Goal: Find specific page/section: Locate item on page

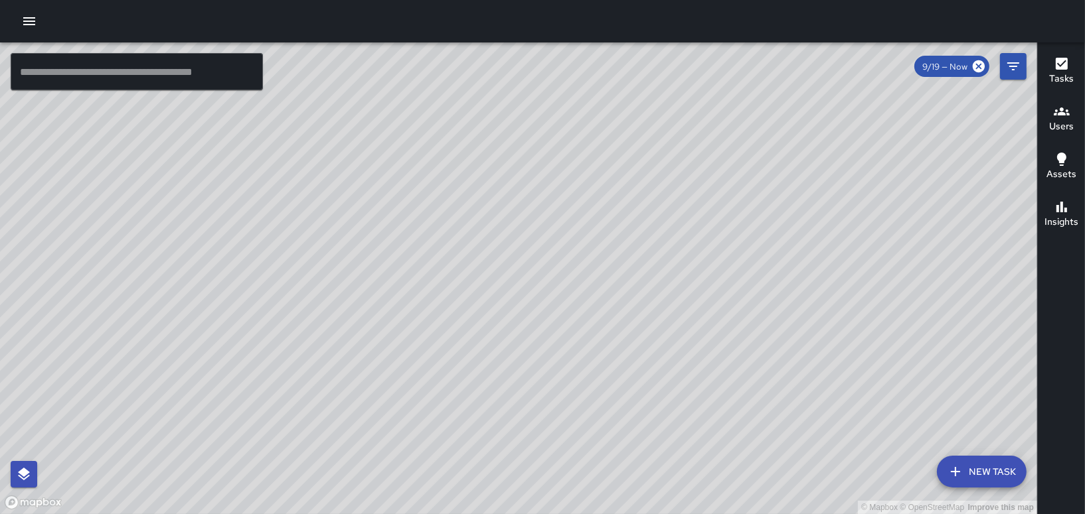
drag, startPoint x: 598, startPoint y: 121, endPoint x: 437, endPoint y: 217, distance: 186.9
click at [465, 224] on div "© Mapbox © OpenStreetMap Improve this map" at bounding box center [518, 278] width 1037 height 472
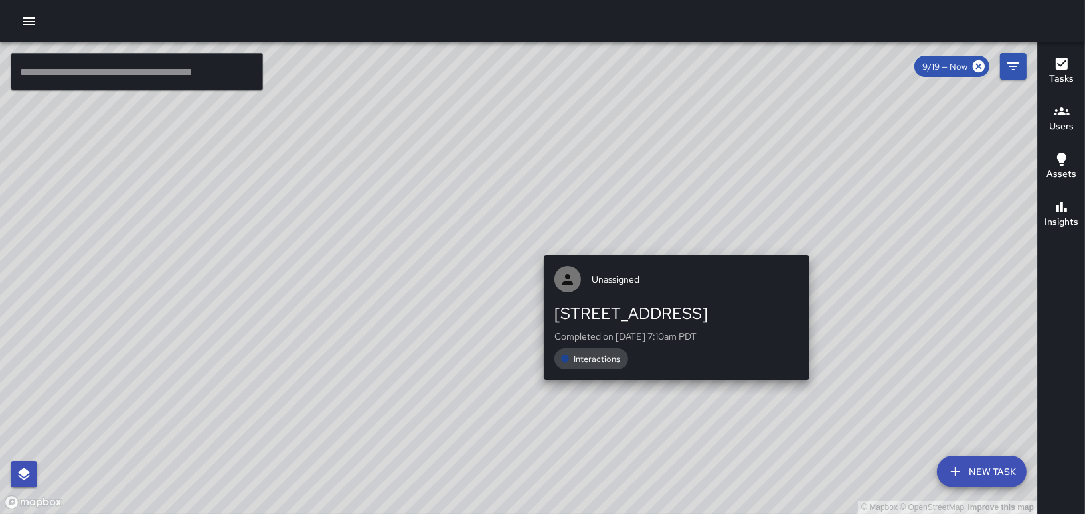
drag, startPoint x: 818, startPoint y: 243, endPoint x: 815, endPoint y: 402, distance: 159.3
click at [815, 402] on div "© Mapbox © OpenStreetMap Improve this map Unassigned [STREET_ADDRESS] Completed…" at bounding box center [518, 278] width 1037 height 472
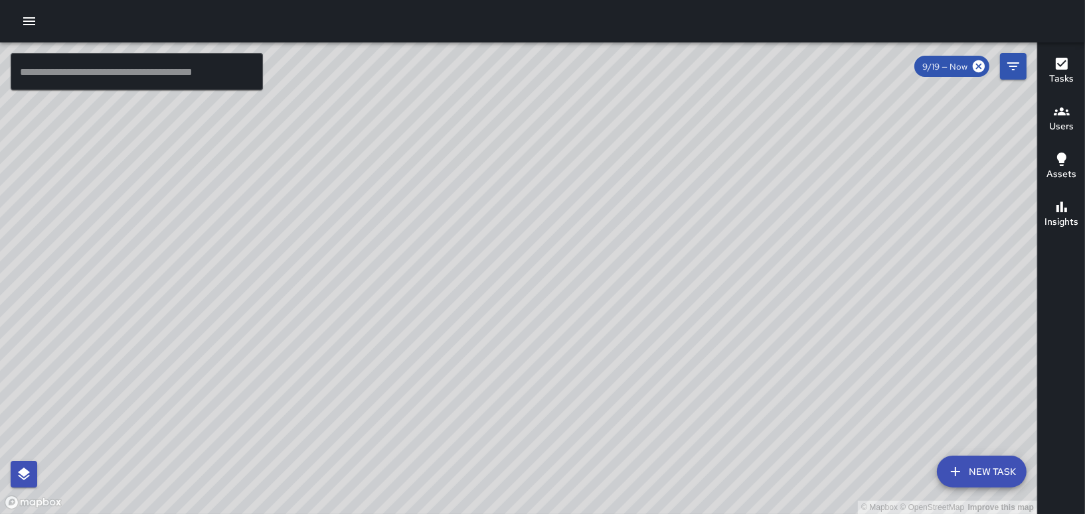
click at [710, 159] on div "© Mapbox © OpenStreetMap Improve this map CH [PERSON_NAME] Ambassador Tasks 33 …" at bounding box center [518, 278] width 1037 height 472
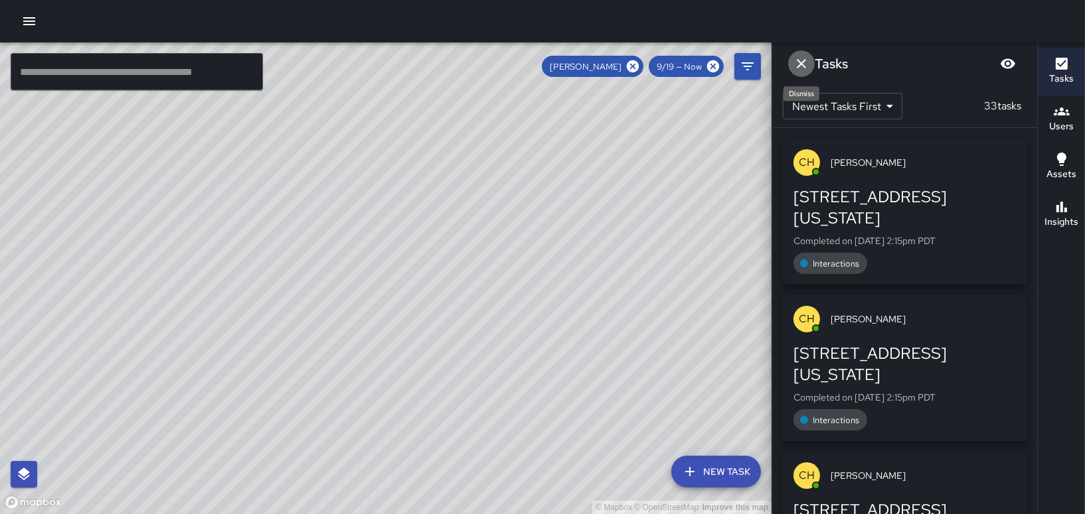
click at [801, 67] on icon "Dismiss" at bounding box center [801, 64] width 16 height 16
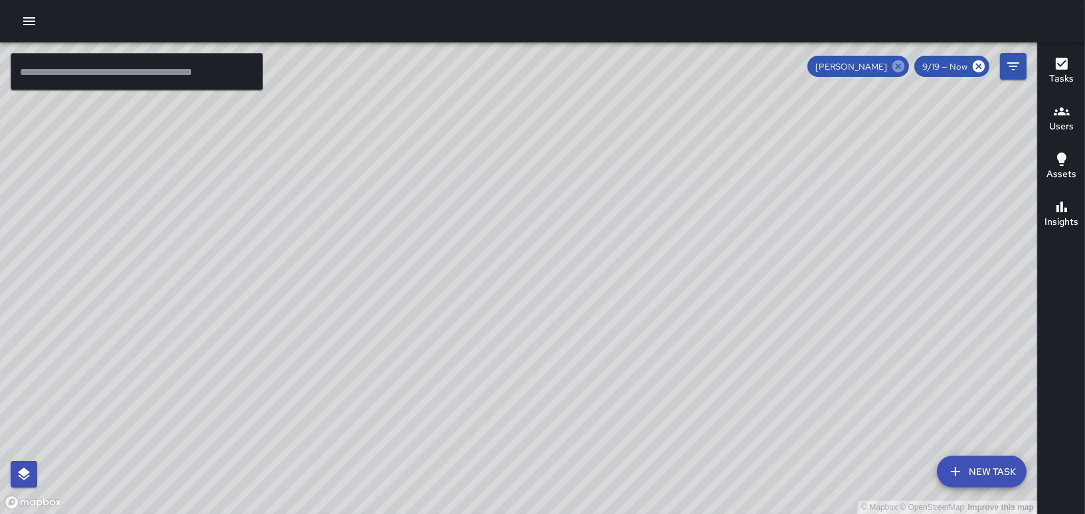
click at [903, 60] on icon at bounding box center [898, 66] width 15 height 15
drag, startPoint x: 988, startPoint y: 107, endPoint x: 909, endPoint y: 134, distance: 82.9
click at [909, 134] on div "© Mapbox © OpenStreetMap Improve this map" at bounding box center [518, 278] width 1037 height 472
drag, startPoint x: 954, startPoint y: 167, endPoint x: 616, endPoint y: 300, distance: 363.0
click at [616, 300] on div "© Mapbox © OpenStreetMap Improve this map" at bounding box center [518, 278] width 1037 height 472
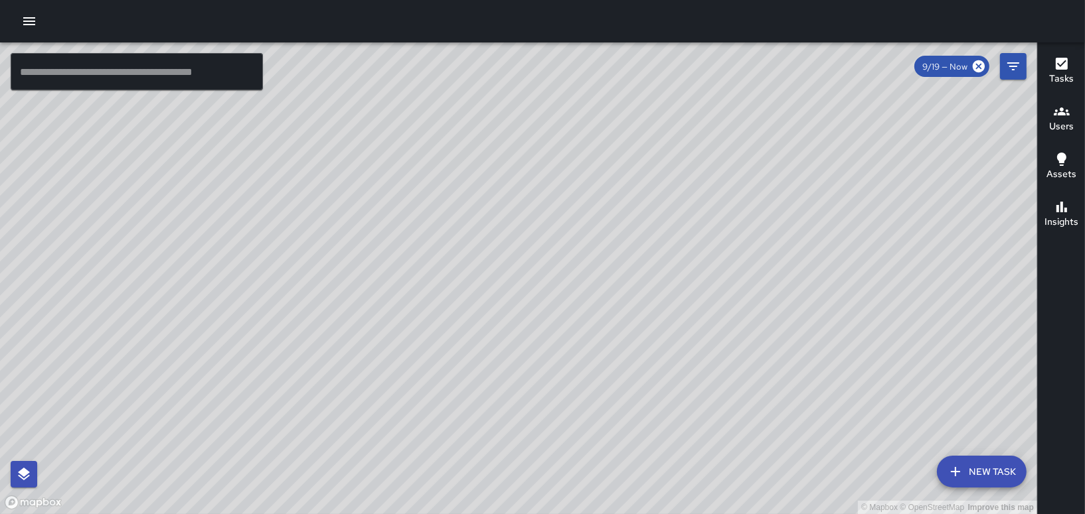
drag, startPoint x: 641, startPoint y: 189, endPoint x: 826, endPoint y: 543, distance: 399.6
click at [826, 514] on html "© Mapbox © OpenStreetMap Improve this map ​ New Task 9/19 — Now Map Layers Task…" at bounding box center [542, 257] width 1085 height 514
drag, startPoint x: 773, startPoint y: 216, endPoint x: 629, endPoint y: 508, distance: 325.4
click at [629, 508] on div "© Mapbox © OpenStreetMap Improve this map" at bounding box center [518, 278] width 1037 height 472
drag, startPoint x: 641, startPoint y: 365, endPoint x: 609, endPoint y: 493, distance: 131.5
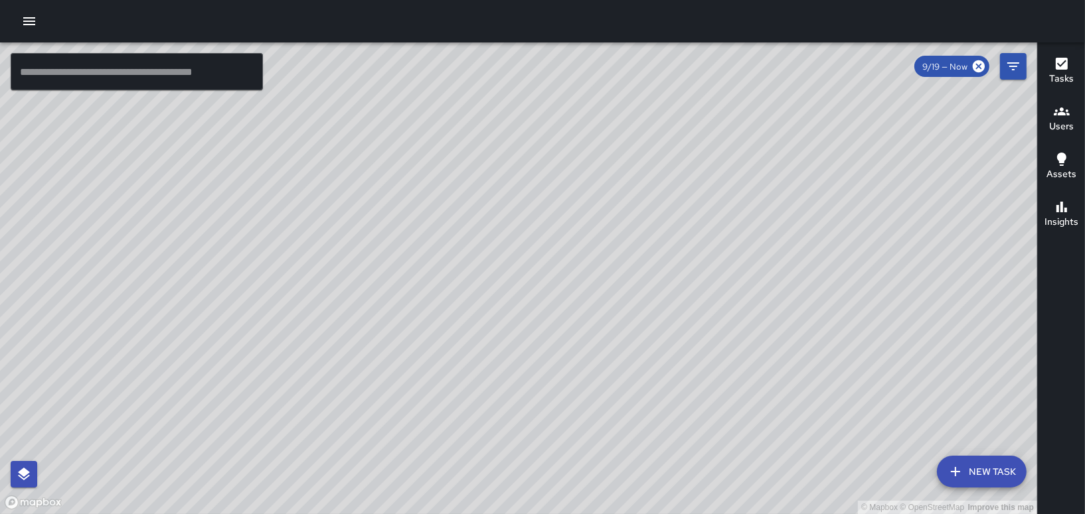
click at [609, 493] on div "© Mapbox © OpenStreetMap Improve this map" at bounding box center [518, 278] width 1037 height 472
drag, startPoint x: 516, startPoint y: 257, endPoint x: 595, endPoint y: 423, distance: 183.8
click at [586, 458] on div "© Mapbox © OpenStreetMap Improve this map" at bounding box center [518, 278] width 1037 height 472
drag, startPoint x: 548, startPoint y: 210, endPoint x: 532, endPoint y: 367, distance: 157.5
click at [532, 367] on div "© Mapbox © OpenStreetMap Improve this map" at bounding box center [518, 278] width 1037 height 472
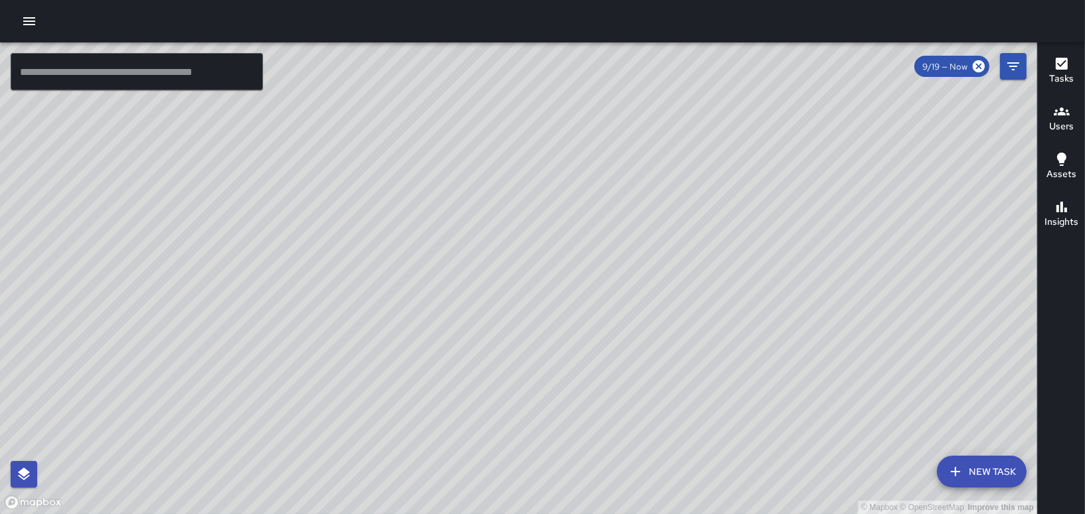
drag, startPoint x: 832, startPoint y: 337, endPoint x: 596, endPoint y: 160, distance: 295.0
click at [597, 160] on div "© Mapbox © OpenStreetMap Improve this map" at bounding box center [518, 278] width 1037 height 472
drag, startPoint x: 743, startPoint y: 342, endPoint x: 859, endPoint y: -62, distance: 420.4
click at [859, 0] on html "© Mapbox © OpenStreetMap Improve this map ​ New Task 9/19 — Now Map Layers Task…" at bounding box center [542, 257] width 1085 height 514
drag, startPoint x: 783, startPoint y: 115, endPoint x: 821, endPoint y: 275, distance: 164.4
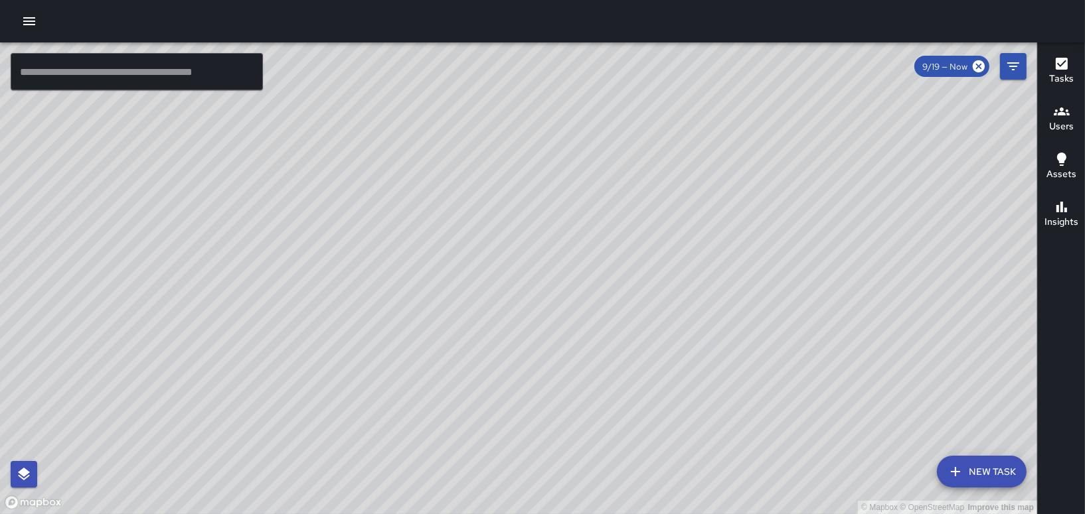
click at [822, 277] on div "© Mapbox © OpenStreetMap Improve this map" at bounding box center [518, 278] width 1037 height 472
drag, startPoint x: 728, startPoint y: 242, endPoint x: 702, endPoint y: 425, distance: 184.9
click at [702, 425] on div "© Mapbox © OpenStreetMap Improve this map" at bounding box center [518, 278] width 1037 height 472
drag, startPoint x: 406, startPoint y: 360, endPoint x: 629, endPoint y: 258, distance: 245.7
click at [629, 258] on div "© Mapbox © OpenStreetMap Improve this map" at bounding box center [518, 278] width 1037 height 472
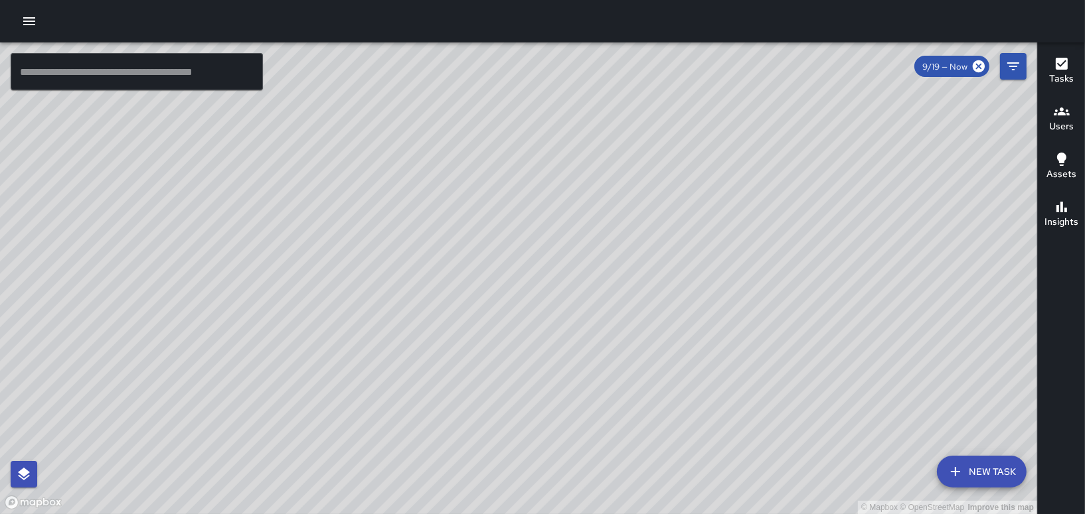
drag, startPoint x: 643, startPoint y: 287, endPoint x: 724, endPoint y: 391, distance: 131.0
click at [724, 391] on div "© Mapbox © OpenStreetMap Improve this map" at bounding box center [518, 278] width 1037 height 472
drag, startPoint x: 868, startPoint y: 228, endPoint x: 751, endPoint y: 262, distance: 121.4
click at [751, 262] on div "© Mapbox © OpenStreetMap Improve this map" at bounding box center [518, 278] width 1037 height 472
drag, startPoint x: 716, startPoint y: 196, endPoint x: 598, endPoint y: 237, distance: 124.5
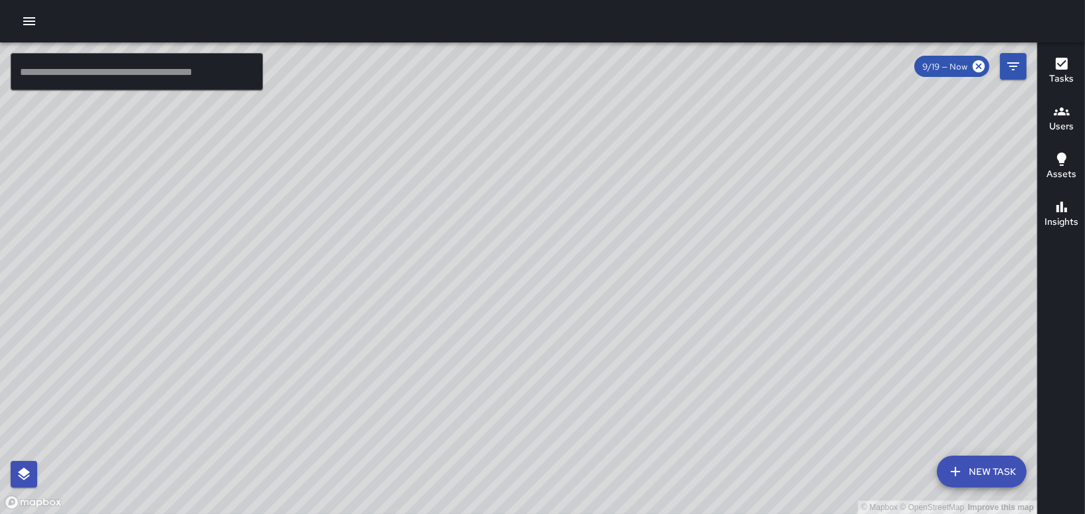
click at [598, 237] on div "© Mapbox © OpenStreetMap Improve this map" at bounding box center [518, 278] width 1037 height 472
drag, startPoint x: 720, startPoint y: 222, endPoint x: 720, endPoint y: 293, distance: 70.4
click at [720, 293] on div "© Mapbox © OpenStreetMap Improve this map" at bounding box center [518, 278] width 1037 height 472
drag, startPoint x: 733, startPoint y: 220, endPoint x: 799, endPoint y: 325, distance: 124.0
click at [797, 325] on div "© Mapbox © OpenStreetMap Improve this map" at bounding box center [518, 278] width 1037 height 472
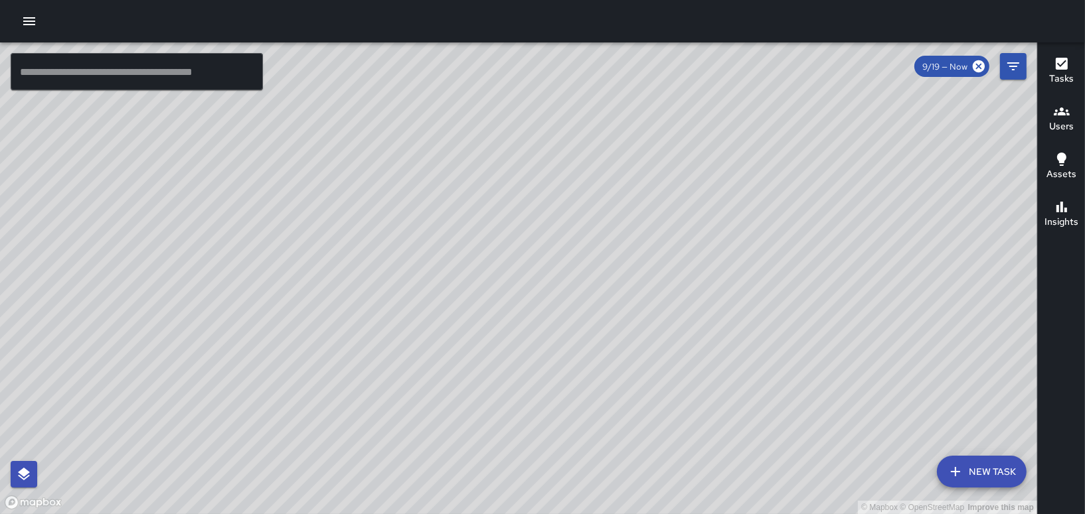
drag, startPoint x: 791, startPoint y: 185, endPoint x: 803, endPoint y: 256, distance: 72.1
click at [803, 256] on div "© Mapbox © OpenStreetMap Improve this map" at bounding box center [518, 278] width 1037 height 472
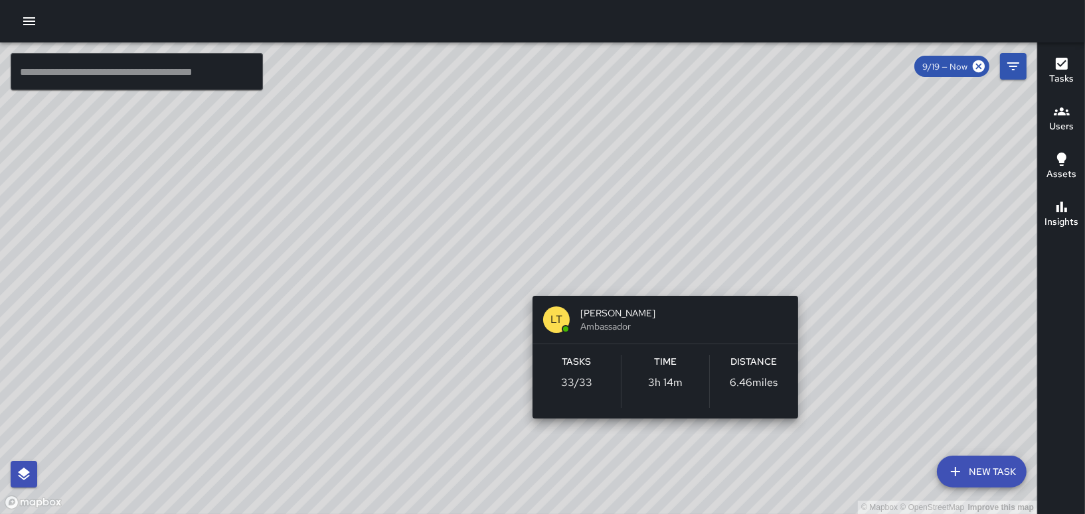
click at [656, 274] on div "© Mapbox © OpenStreetMap Improve this map LT [PERSON_NAME] Ambassador Tasks 33 …" at bounding box center [518, 278] width 1037 height 472
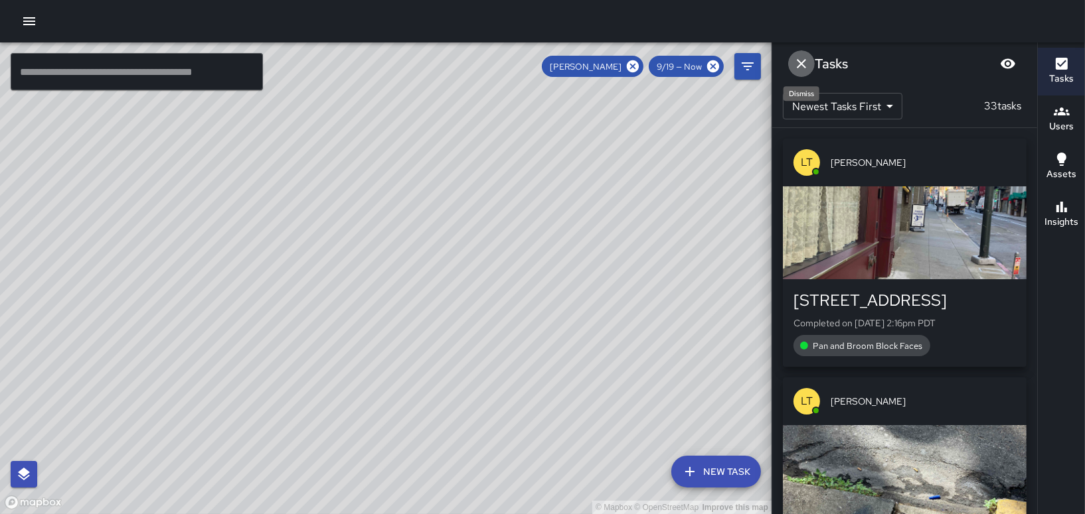
click at [801, 64] on icon "Dismiss" at bounding box center [801, 63] width 9 height 9
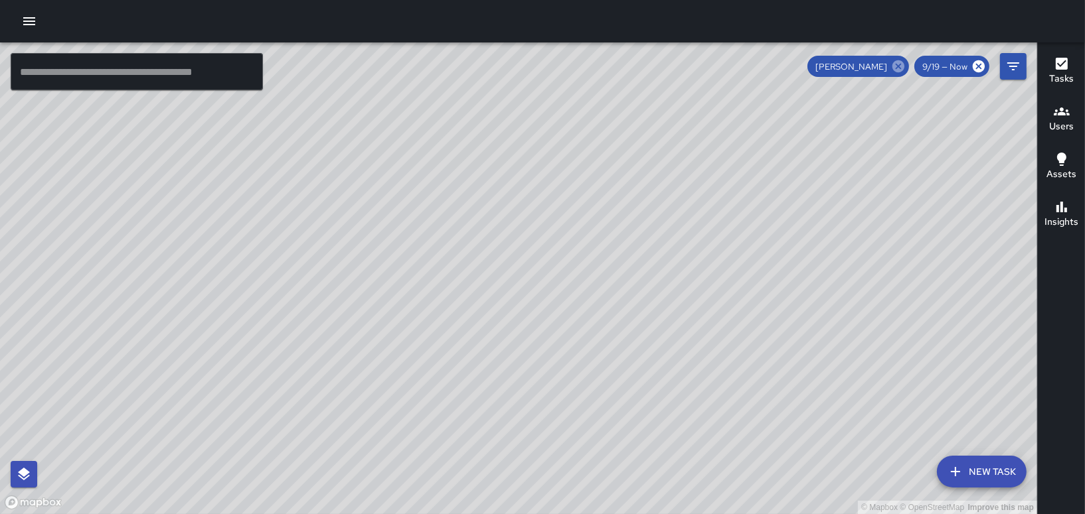
click at [892, 64] on icon at bounding box center [898, 66] width 15 height 15
drag, startPoint x: 778, startPoint y: 151, endPoint x: 665, endPoint y: 315, distance: 199.6
click at [665, 315] on div "© Mapbox © OpenStreetMap Improve this map" at bounding box center [518, 278] width 1037 height 472
drag, startPoint x: 659, startPoint y: 225, endPoint x: 720, endPoint y: 313, distance: 106.4
click at [731, 325] on div "© Mapbox © OpenStreetMap Improve this map" at bounding box center [518, 278] width 1037 height 472
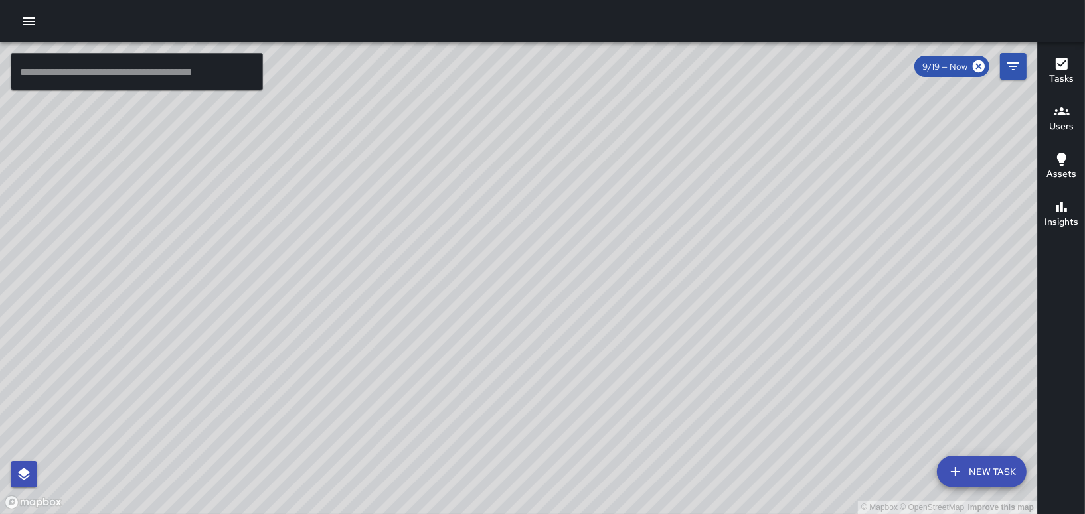
drag, startPoint x: 639, startPoint y: 183, endPoint x: 666, endPoint y: 331, distance: 150.5
click at [666, 331] on div "© Mapbox © OpenStreetMap Improve this map" at bounding box center [518, 278] width 1037 height 472
drag, startPoint x: 764, startPoint y: 228, endPoint x: 645, endPoint y: 145, distance: 144.5
click at [643, 145] on div "© Mapbox © OpenStreetMap Improve this map" at bounding box center [518, 278] width 1037 height 472
